Goal: Task Accomplishment & Management: Use online tool/utility

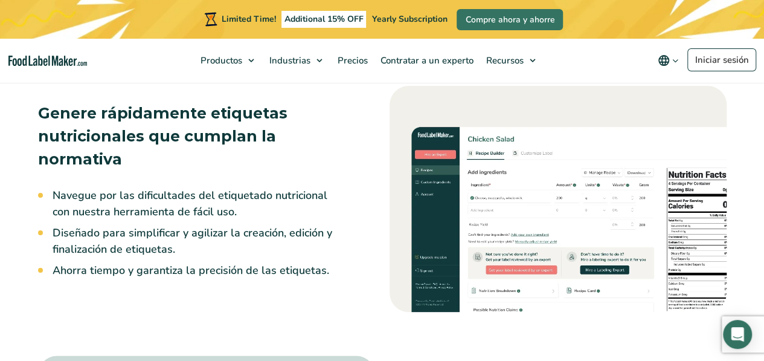
scroll to position [981, 0]
click at [722, 63] on link "Iniciar sesión" at bounding box center [722, 59] width 69 height 23
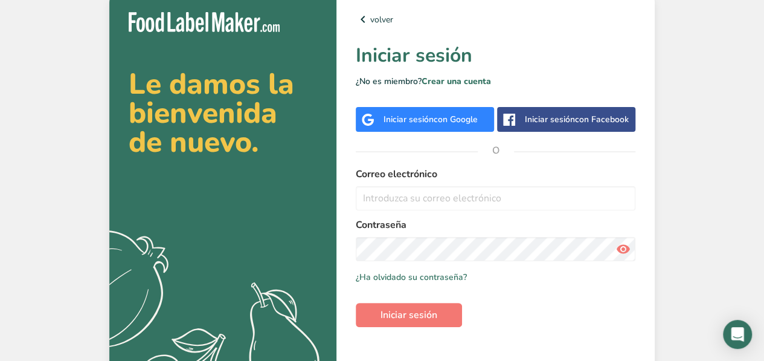
click at [392, 212] on form "Correo electrónico Contraseña Recuérdame ¿Ha olvidado su contraseña? Iniciar se…" at bounding box center [496, 247] width 280 height 160
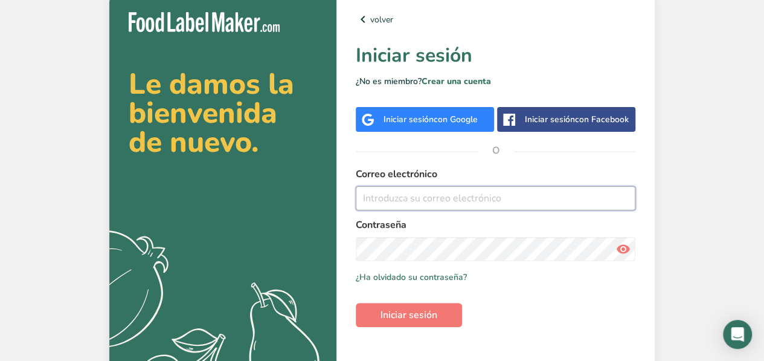
click at [408, 196] on input "email" at bounding box center [496, 198] width 280 height 24
type input "[EMAIL_ADDRESS][DOMAIN_NAME]"
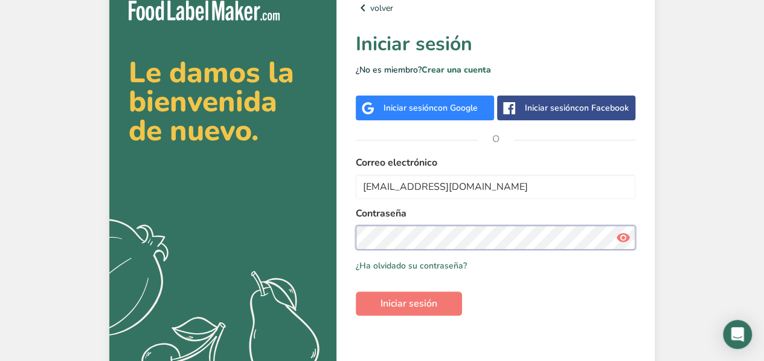
scroll to position [12, 0]
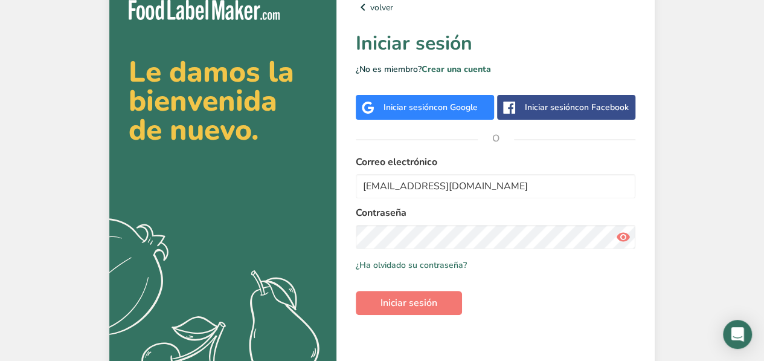
click at [442, 112] on span "con Google" at bounding box center [456, 107] width 44 height 11
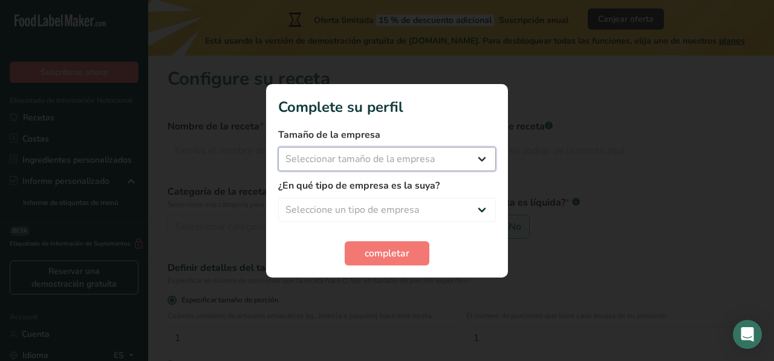
click at [445, 169] on select "Seleccionar tamaño de la empresa Menos de 10 empleados De 10 a 50 empleados De …" at bounding box center [387, 159] width 218 height 24
select select "1"
click at [278, 147] on select "Seleccionar tamaño de la empresa Menos de 10 empleados De 10 a 50 empleados De …" at bounding box center [387, 159] width 218 height 24
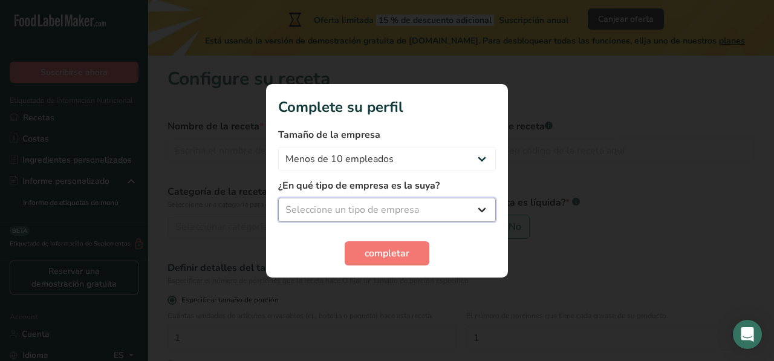
click at [436, 216] on select "Seleccione un tipo de empresa Fabricante de alimentos envasados Restaurante y c…" at bounding box center [387, 210] width 218 height 24
select select "5"
click at [278, 198] on select "Seleccione un tipo de empresa Fabricante de alimentos envasados Restaurante y c…" at bounding box center [387, 210] width 218 height 24
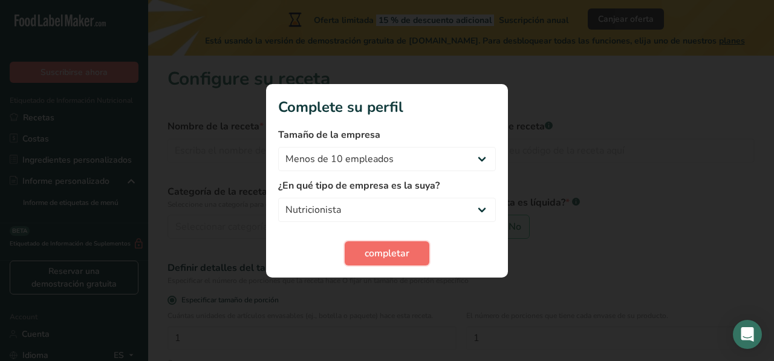
click at [396, 253] on span "completar" at bounding box center [386, 253] width 45 height 15
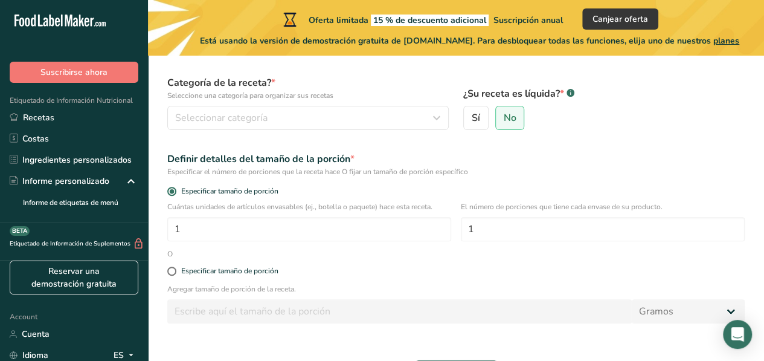
scroll to position [108, 0]
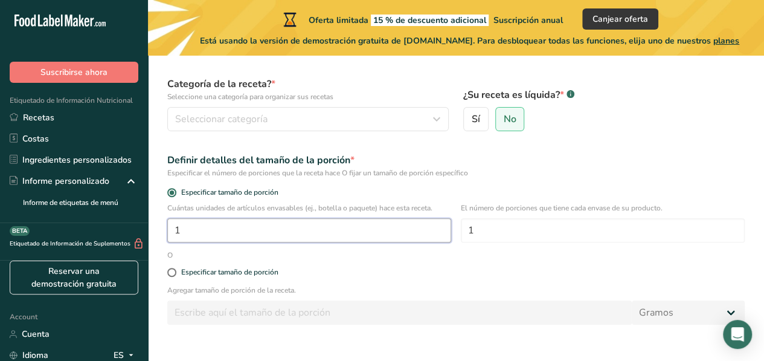
click at [237, 221] on input "1" at bounding box center [309, 230] width 284 height 24
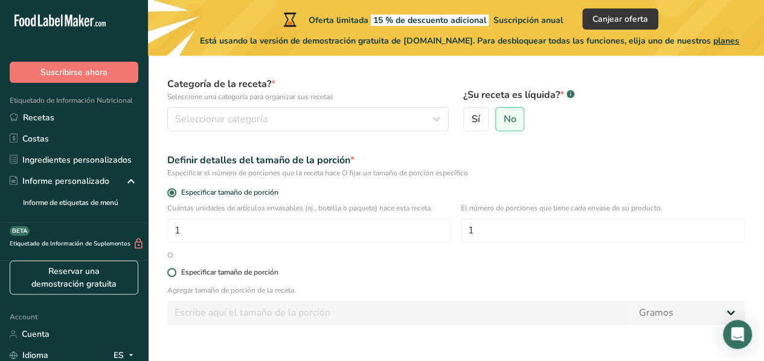
click at [170, 273] on span at bounding box center [171, 272] width 9 height 9
click at [170, 273] on input "Especificar tamaño de porción" at bounding box center [171, 272] width 8 height 8
radio input "true"
radio input "false"
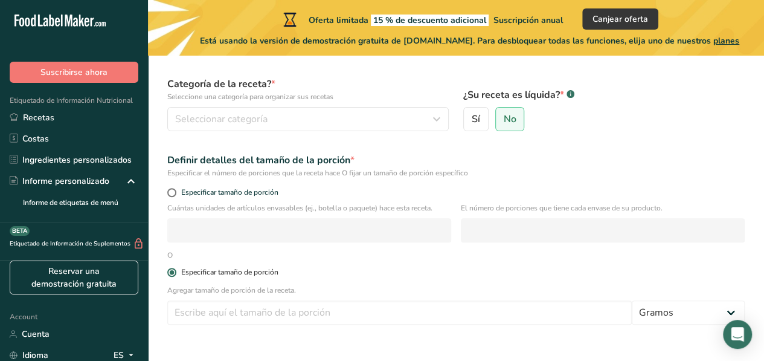
click at [173, 273] on span at bounding box center [171, 272] width 9 height 9
click at [173, 273] on input "Especificar tamaño de porción" at bounding box center [171, 272] width 8 height 8
click at [268, 257] on form "Nombre de la receta * Código de receta .a-a{fill:#347362;}.b-a{fill:#fff;} Cate…" at bounding box center [456, 198] width 592 height 388
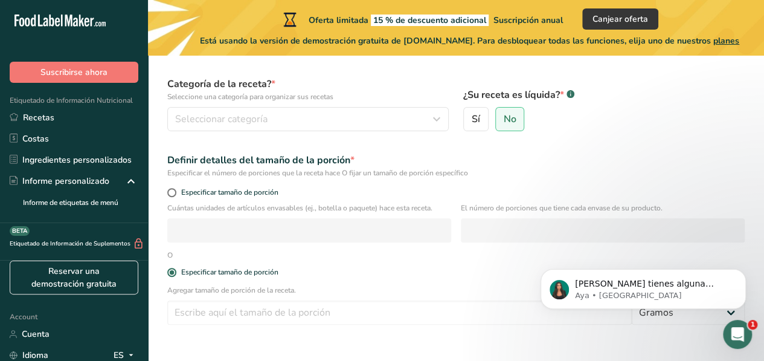
scroll to position [0, 0]
click at [169, 254] on div "O" at bounding box center [170, 255] width 20 height 11
click at [744, 274] on icon "Dismiss notification" at bounding box center [743, 272] width 7 height 7
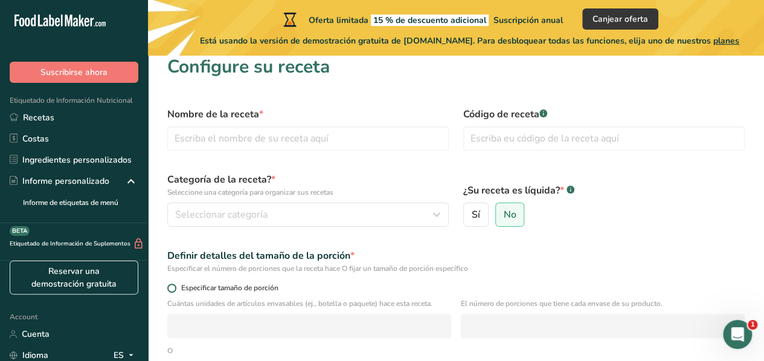
scroll to position [11, 0]
click at [485, 208] on label "Sí" at bounding box center [476, 216] width 25 height 24
click at [472, 212] on input "Sí" at bounding box center [468, 216] width 8 height 8
radio input "true"
radio input "false"
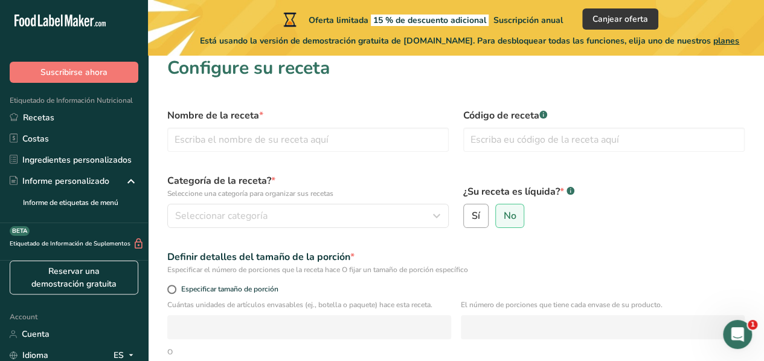
select select "22"
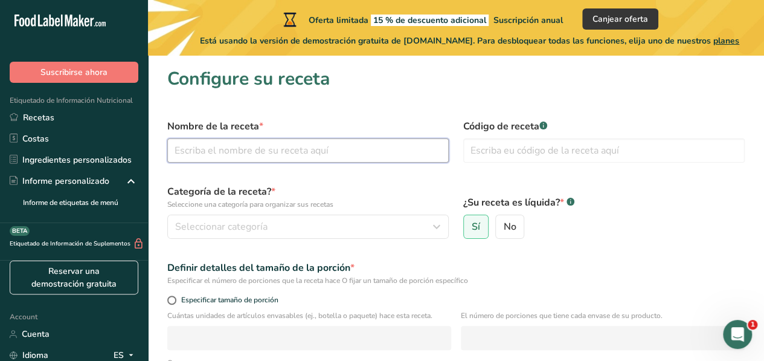
click at [279, 160] on input "text" at bounding box center [308, 150] width 282 height 24
type input "Kefir"
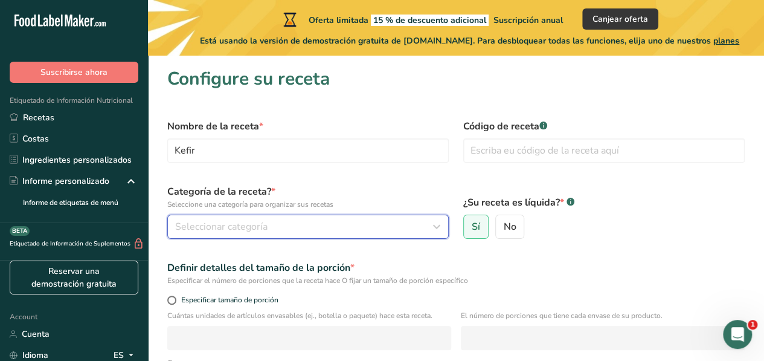
click at [248, 228] on span "Seleccionar categoría" at bounding box center [221, 226] width 92 height 15
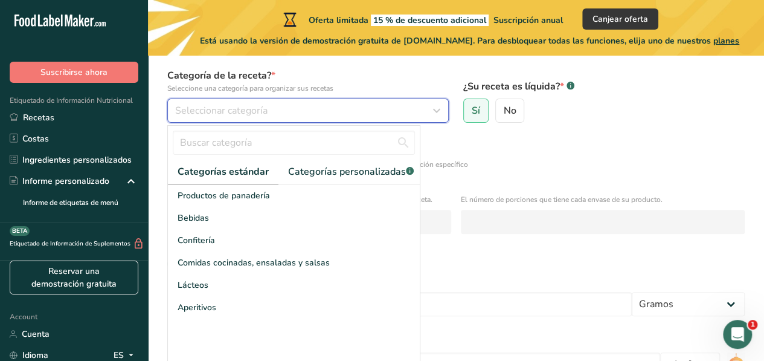
scroll to position [117, 0]
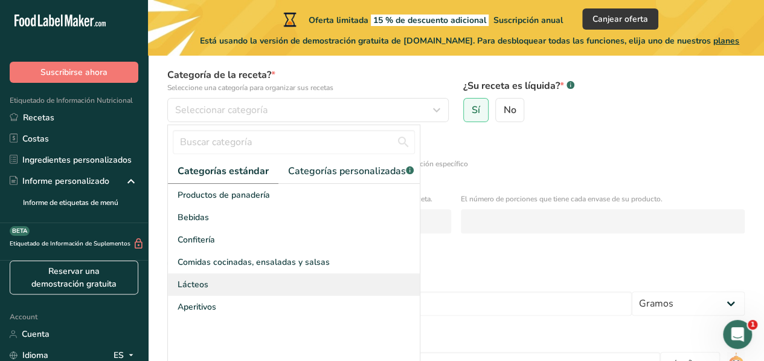
click at [253, 286] on div "Lácteos" at bounding box center [294, 284] width 252 height 22
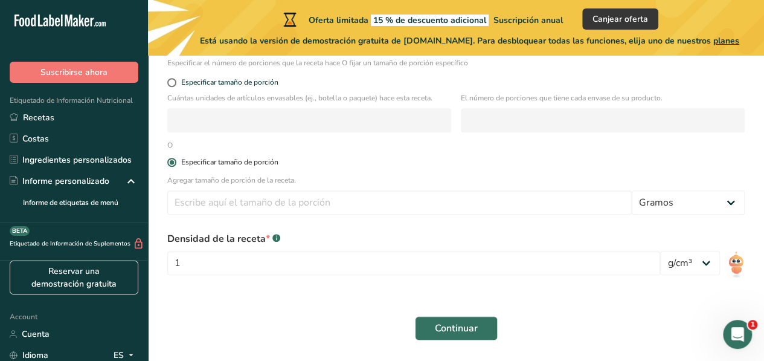
scroll to position [219, 0]
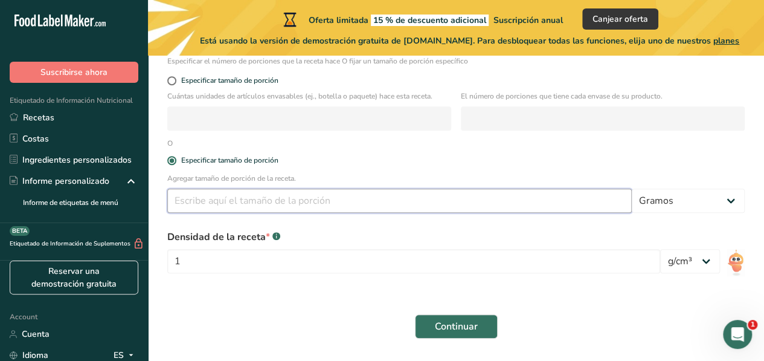
click at [172, 210] on input "number" at bounding box center [399, 201] width 465 height 24
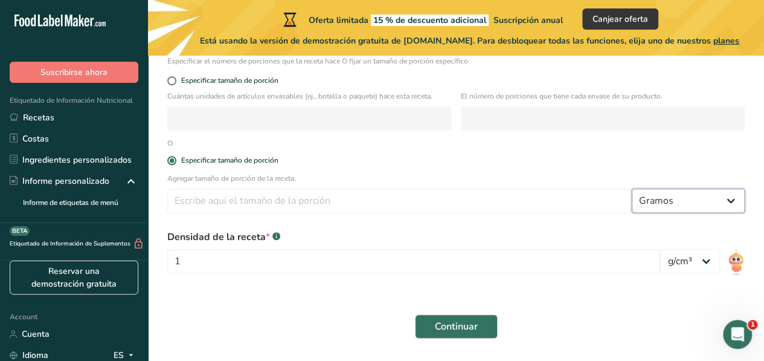
click at [664, 207] on select "Gramos kg mg mcg libras onza litro mL onza líquida cucharada cucharadita taza C…" at bounding box center [688, 201] width 113 height 24
select select "17"
click at [632, 189] on select "Gramos kg mg mcg libras onza litro mL onza líquida cucharada cucharadita taza C…" at bounding box center [688, 201] width 113 height 24
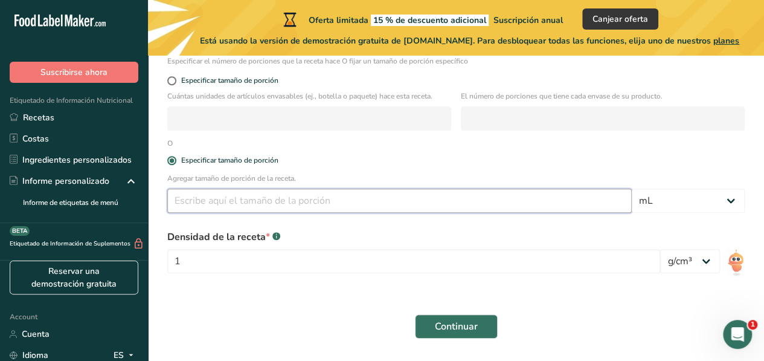
click at [327, 205] on input "number" at bounding box center [399, 201] width 465 height 24
type input "600"
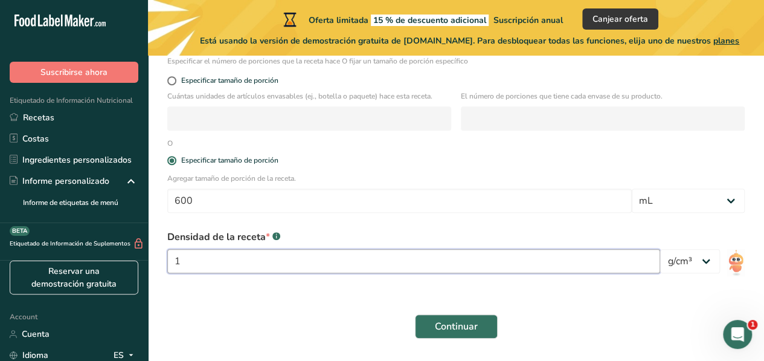
click at [233, 258] on input "1" at bounding box center [413, 261] width 493 height 24
click at [676, 271] on select "lb/pie³ g/cm³" at bounding box center [691, 261] width 60 height 24
click at [573, 307] on div "Continuar" at bounding box center [456, 326] width 592 height 39
click at [348, 260] on input "1" at bounding box center [413, 261] width 493 height 24
click at [374, 344] on div "Continuar" at bounding box center [456, 326] width 592 height 39
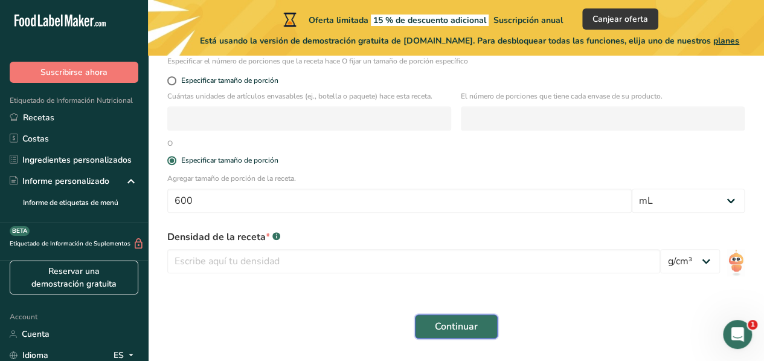
click at [473, 321] on span "Continuar" at bounding box center [456, 326] width 43 height 15
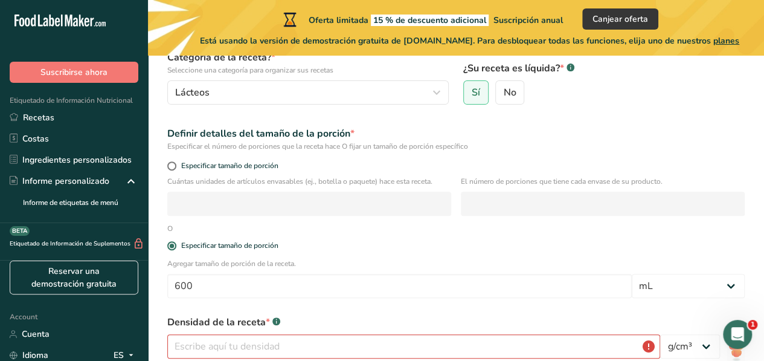
scroll to position [130, 0]
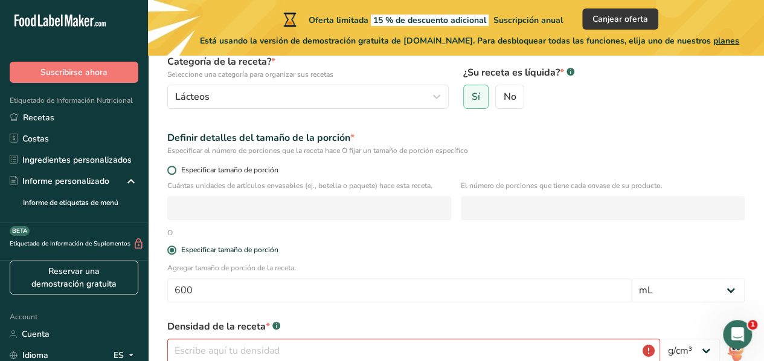
click at [173, 167] on span at bounding box center [171, 170] width 9 height 9
click at [173, 167] on input "Especificar tamaño de porción" at bounding box center [171, 170] width 8 height 8
radio input "true"
radio input "false"
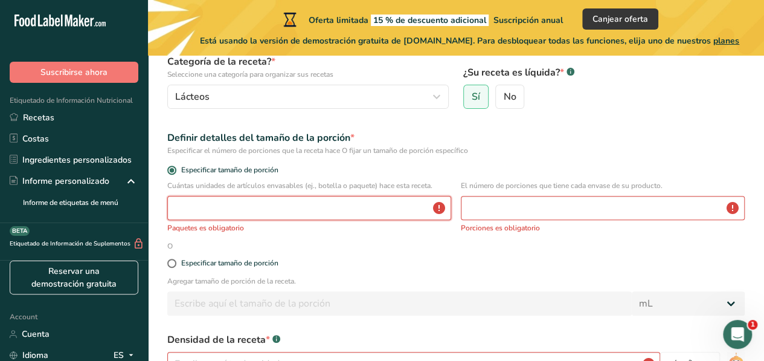
click at [224, 202] on input "number" at bounding box center [309, 208] width 284 height 24
type input "1"
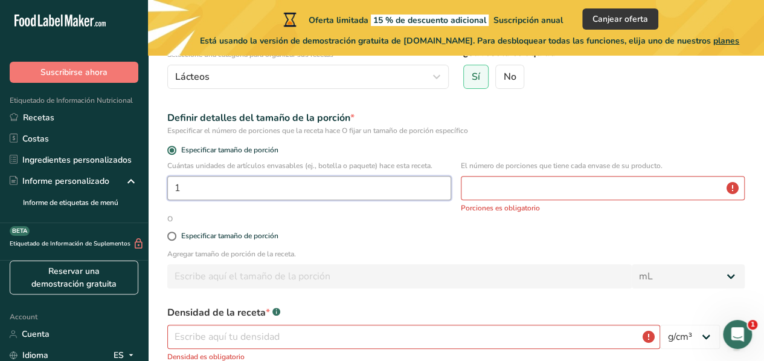
scroll to position [150, 0]
click at [343, 251] on p "Agregar tamaño de porción de la receta." at bounding box center [456, 253] width 578 height 11
click at [181, 236] on span "Especificar tamaño de porción" at bounding box center [227, 235] width 102 height 9
click at [175, 236] on input "Especificar tamaño de porción" at bounding box center [171, 235] width 8 height 8
radio input "true"
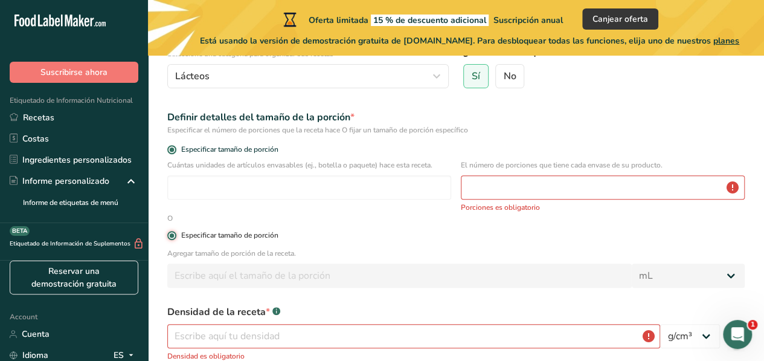
radio input "false"
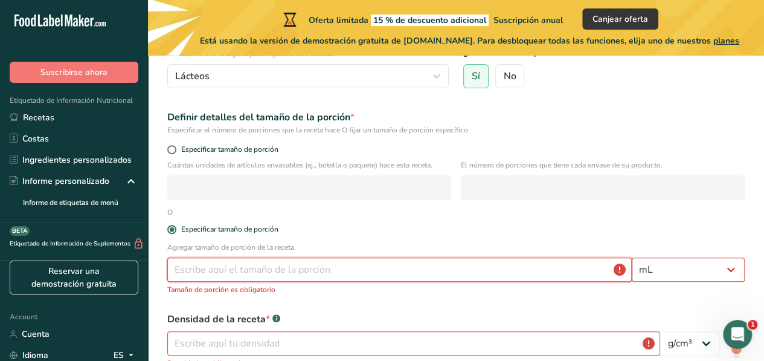
click at [225, 265] on input "number" at bounding box center [399, 269] width 465 height 24
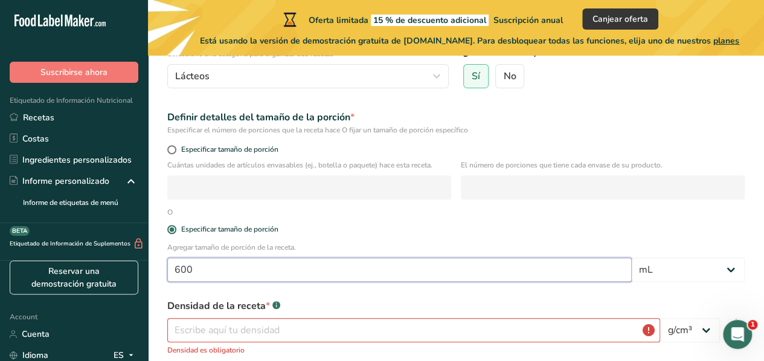
type input "600"
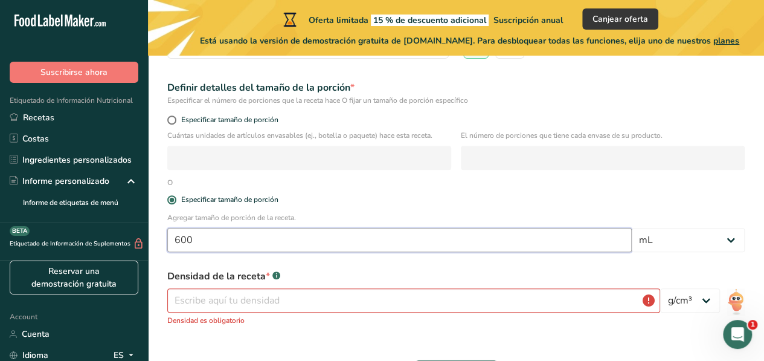
scroll to position [181, 0]
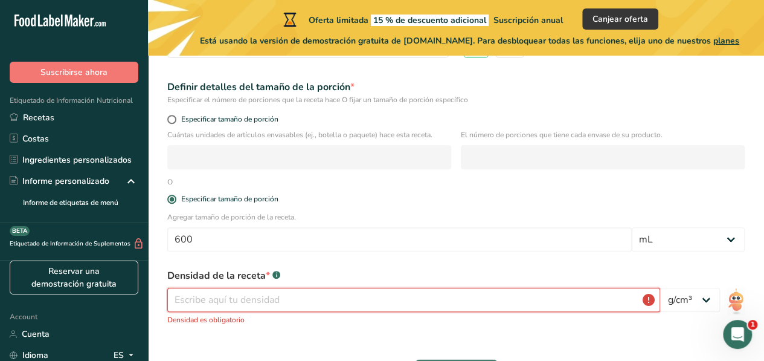
click at [256, 310] on input "number" at bounding box center [413, 300] width 493 height 24
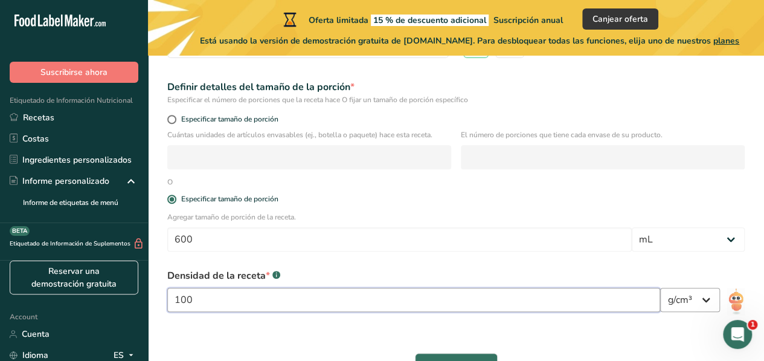
type input "100"
click at [674, 305] on select "lb/pie³ g/cm³" at bounding box center [691, 300] width 60 height 24
click at [606, 344] on form "Nombre de la receta * Kefir Código de receta .a-a{fill:#347362;}.b-a{fill:#fff;…" at bounding box center [456, 165] width 592 height 468
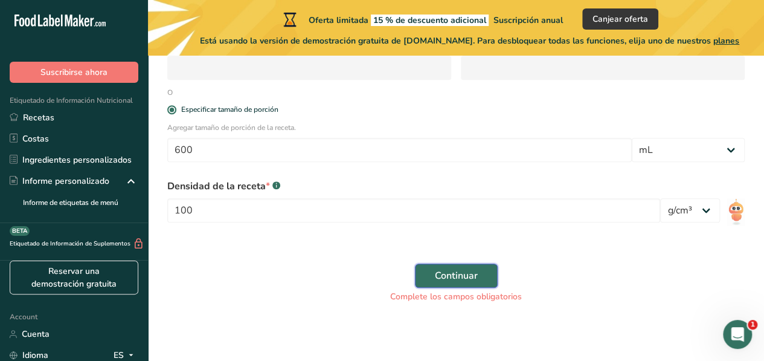
click at [436, 274] on span "Continuar" at bounding box center [456, 275] width 43 height 15
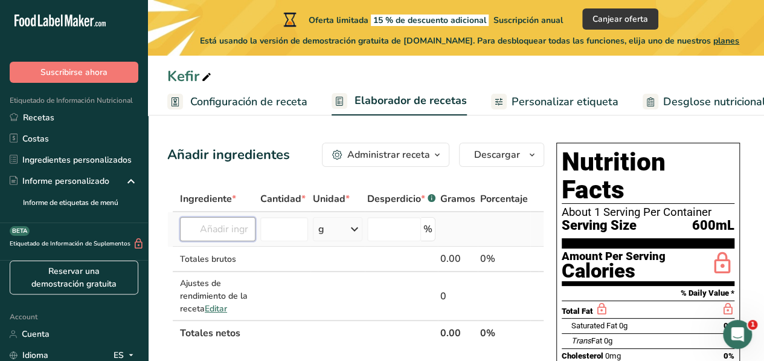
click at [231, 233] on input "text" at bounding box center [218, 229] width 76 height 24
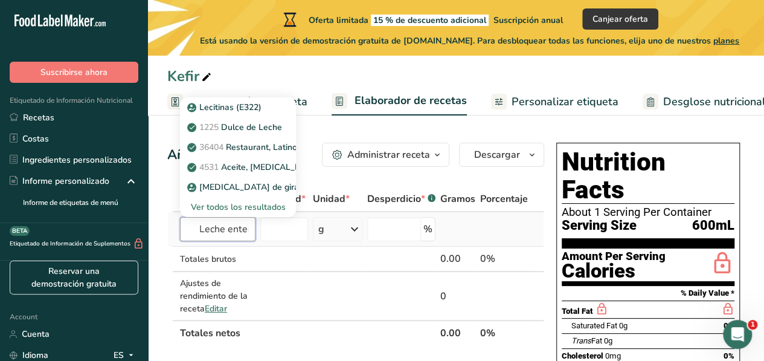
scroll to position [0, 6]
type input "Leche entera"
click at [280, 235] on input "number" at bounding box center [284, 229] width 48 height 24
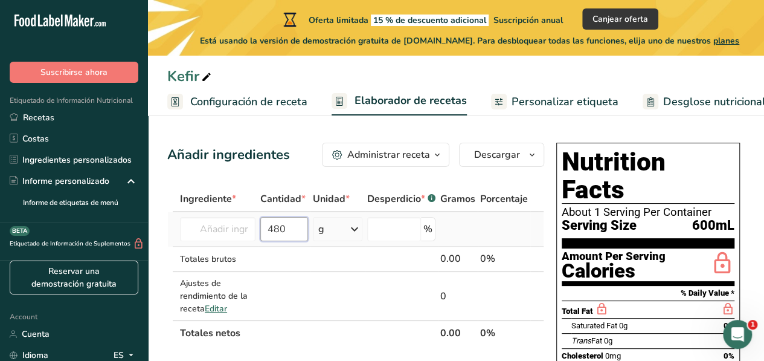
type input "480"
click at [332, 234] on div "g" at bounding box center [338, 229] width 50 height 24
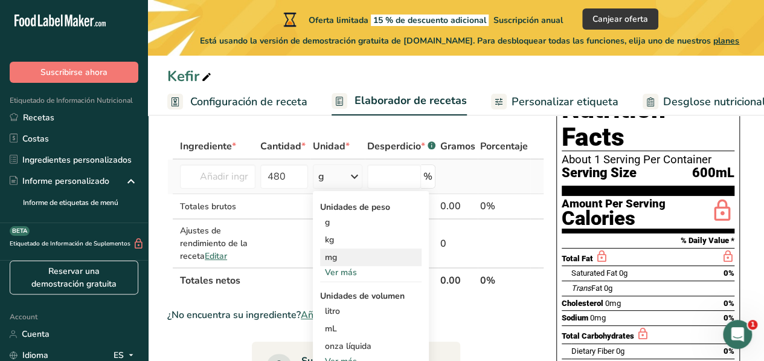
scroll to position [61, 0]
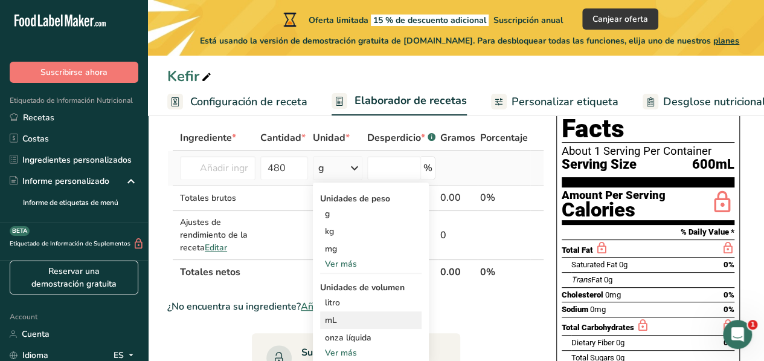
click at [346, 321] on div "mL" at bounding box center [371, 320] width 92 height 13
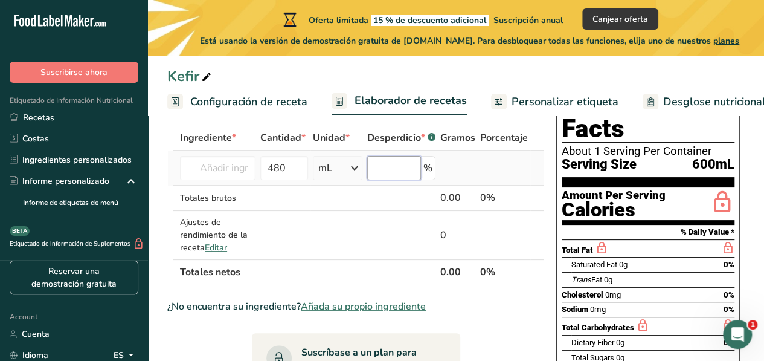
click at [394, 170] on input "number" at bounding box center [394, 168] width 54 height 24
click at [469, 167] on td at bounding box center [458, 168] width 40 height 34
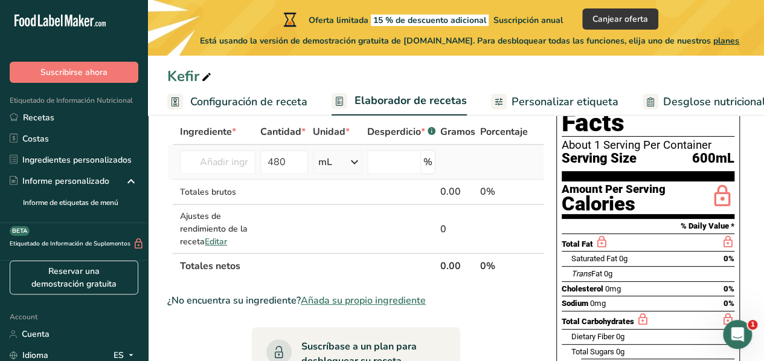
scroll to position [55, 0]
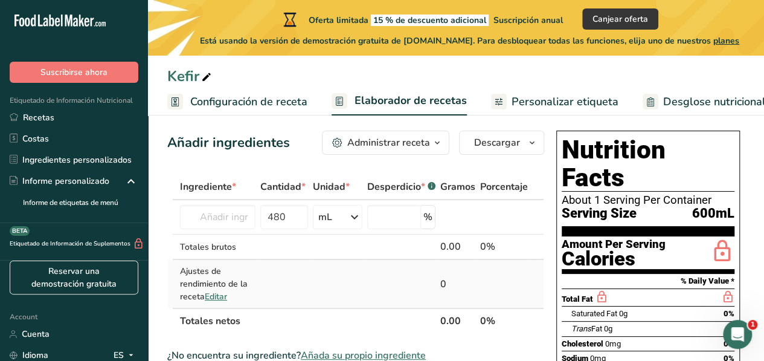
scroll to position [8, 0]
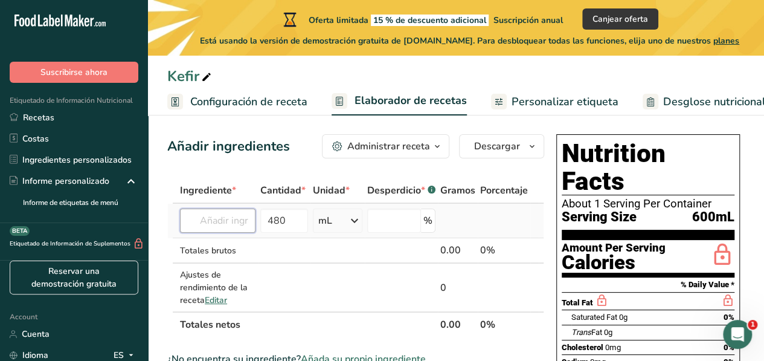
click at [224, 231] on input "text" at bounding box center [218, 220] width 76 height 24
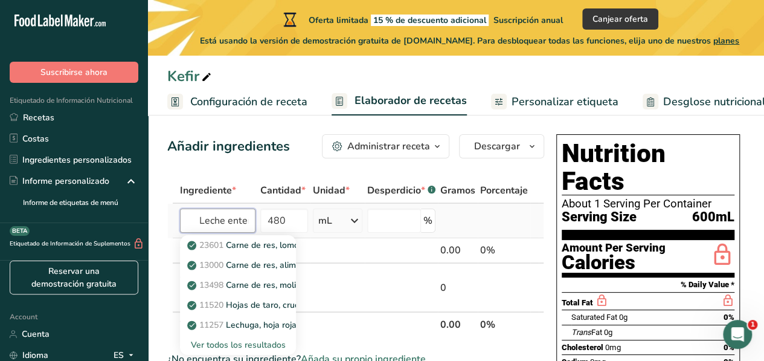
scroll to position [0, 6]
type input "Leche entera"
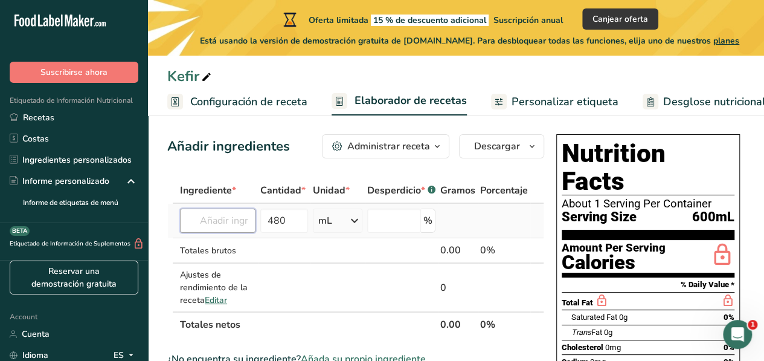
click at [226, 215] on input "text" at bounding box center [218, 220] width 76 height 24
type input "l"
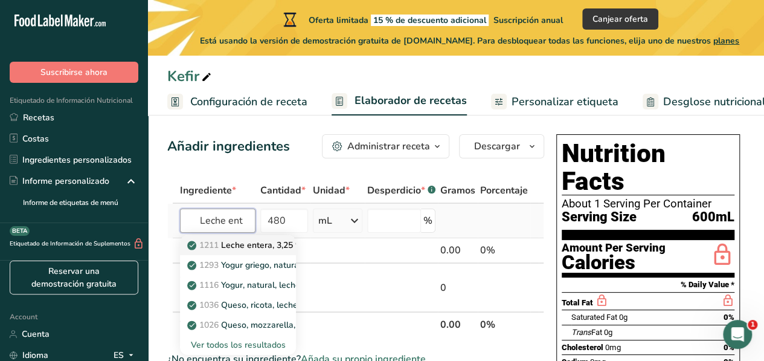
type input "Leche ent"
click at [245, 242] on p "1211 Leche entera, 3,25 % de grasa láctea, sin vitamina A ni vitamina D añadidas" at bounding box center [353, 245] width 326 height 13
type input "Milk, whole, 3.25% milkfat, without added vitamin A and vitamin D"
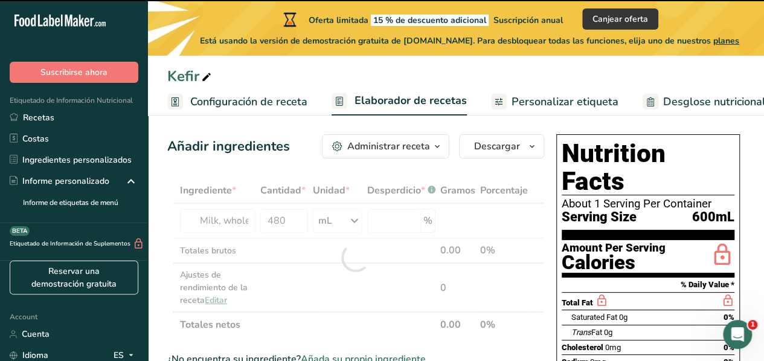
type input "0"
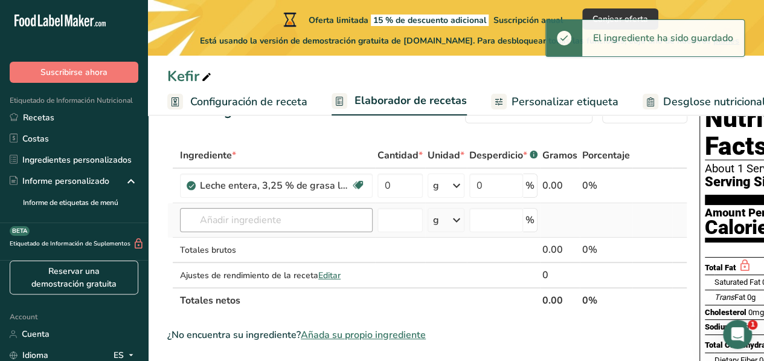
scroll to position [43, 0]
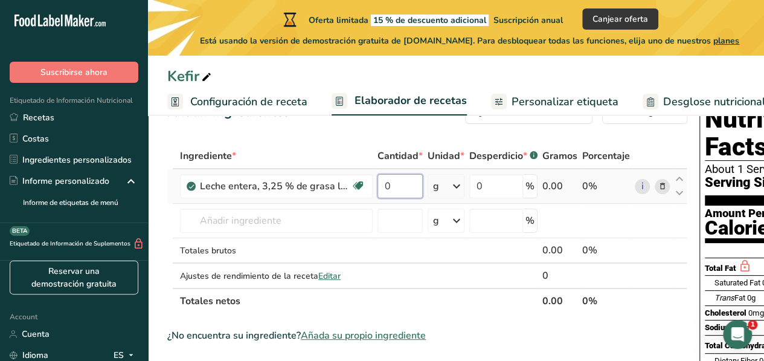
click at [401, 196] on input "0" at bounding box center [400, 186] width 45 height 24
click at [401, 189] on input "0" at bounding box center [400, 186] width 45 height 24
click at [380, 187] on input "0" at bounding box center [400, 186] width 45 height 24
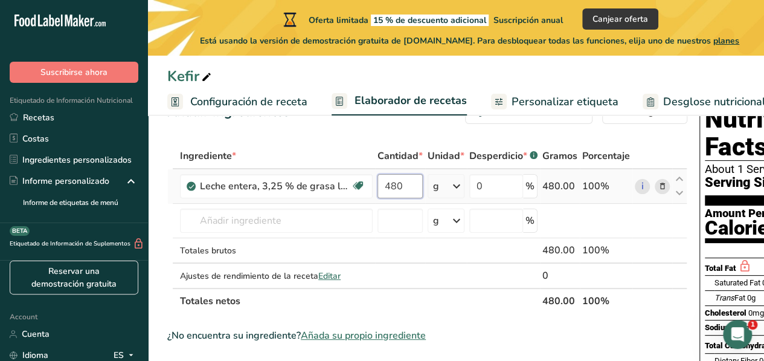
type input "480"
click at [456, 186] on div "Ingrediente * Cantidad * Unidad * Desperdicio * .a-a{fill:#347362;}.b-a{fill:#f…" at bounding box center [427, 228] width 520 height 170
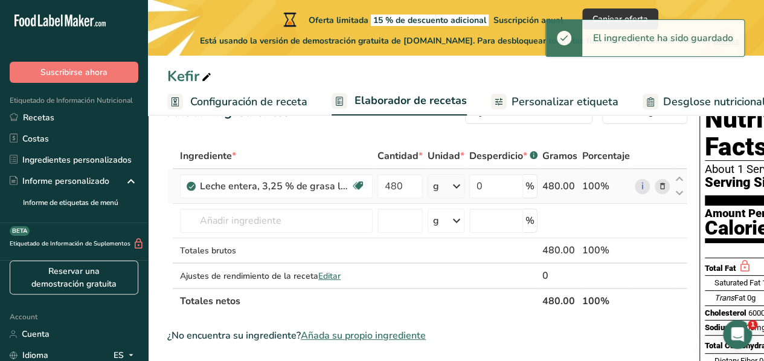
click at [456, 186] on icon at bounding box center [457, 186] width 15 height 22
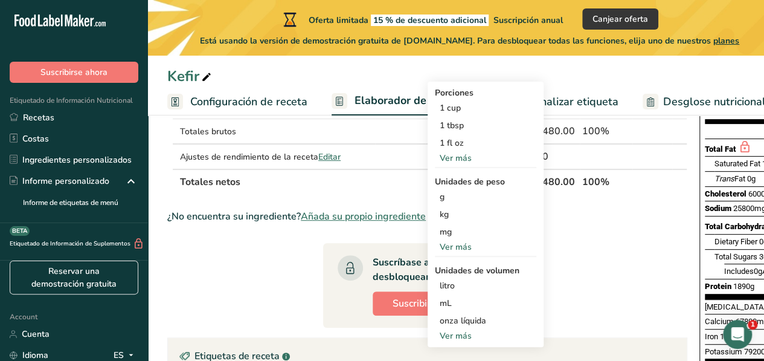
scroll to position [163, 0]
click at [447, 301] on div "mL" at bounding box center [486, 302] width 92 height 13
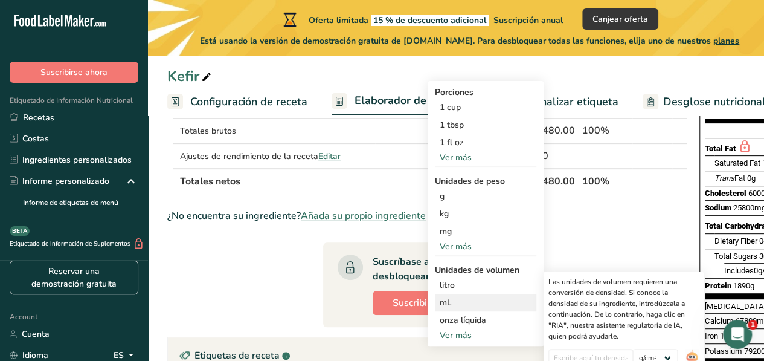
click at [447, 302] on div "mL" at bounding box center [486, 302] width 92 height 13
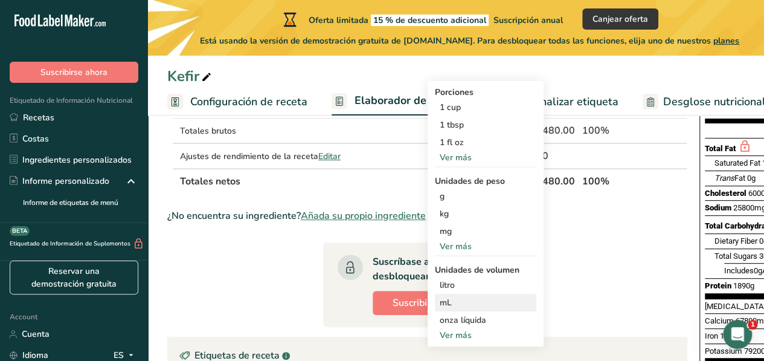
click at [486, 300] on div "mL" at bounding box center [486, 302] width 92 height 13
click at [492, 301] on div "mL" at bounding box center [486, 302] width 92 height 13
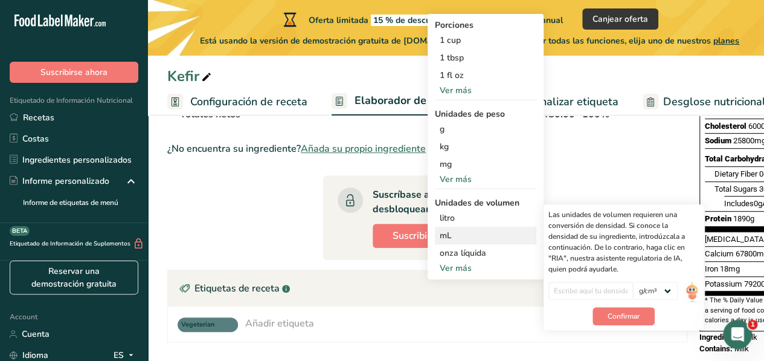
scroll to position [230, 0]
click at [603, 324] on div "Las unidades de volumen requieren una conversión de densidad. Si conoce la dens…" at bounding box center [624, 267] width 160 height 126
click at [621, 314] on span "Confirmar" at bounding box center [624, 315] width 32 height 11
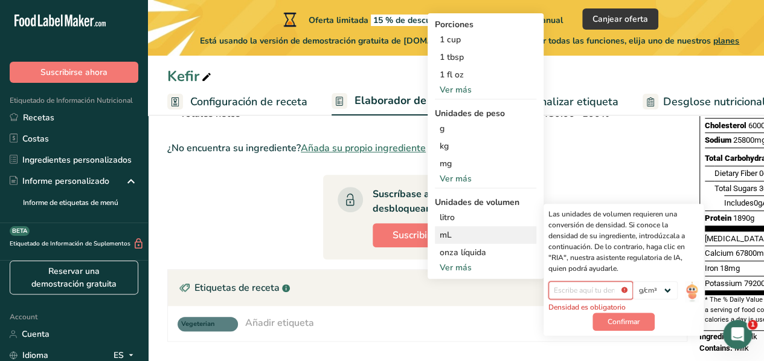
click at [595, 285] on input "number" at bounding box center [591, 290] width 85 height 18
click at [635, 169] on section "Ingrediente * Cantidad * Unidad * Desperdicio * .a-a{fill:#347362;}.b-a{fill:#f…" at bounding box center [427, 266] width 520 height 620
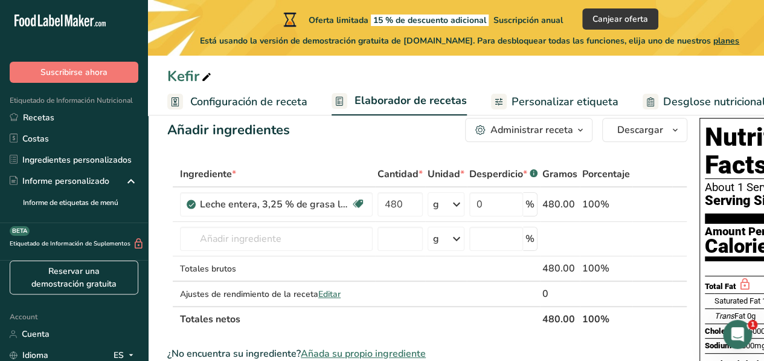
scroll to position [0, 0]
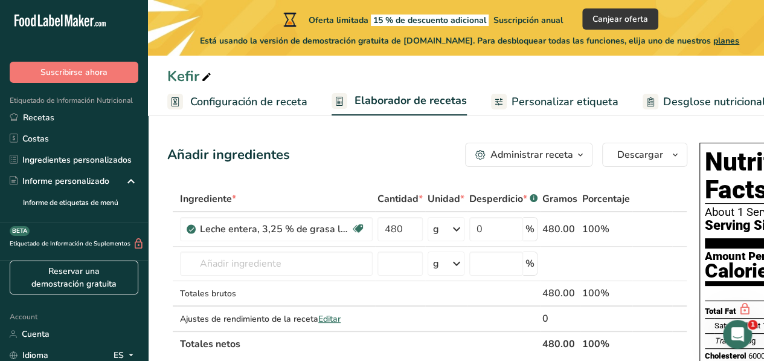
click at [534, 99] on span "Personalizar etiqueta" at bounding box center [565, 102] width 107 height 16
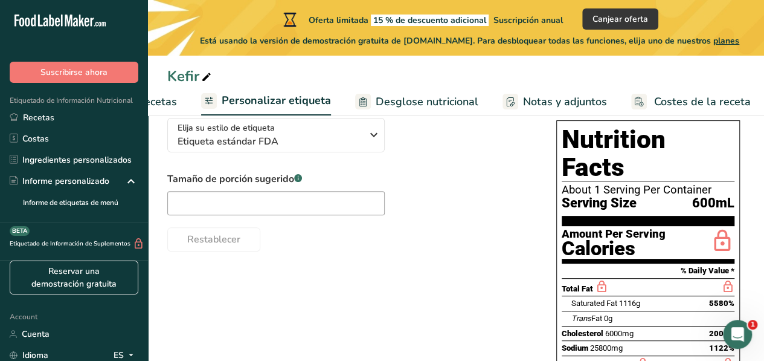
scroll to position [100, 0]
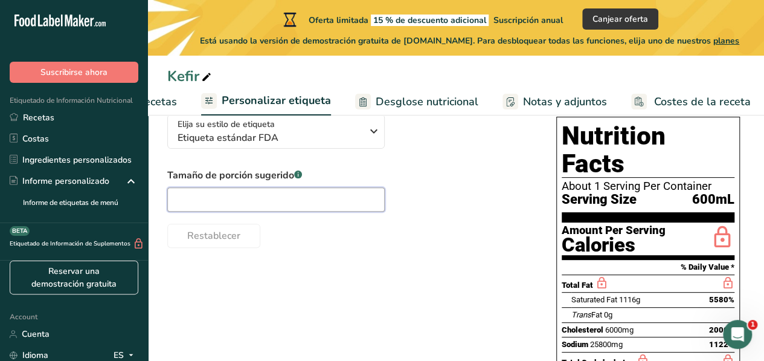
click at [280, 193] on input "text" at bounding box center [276, 199] width 218 height 24
